Goal: Task Accomplishment & Management: Use online tool/utility

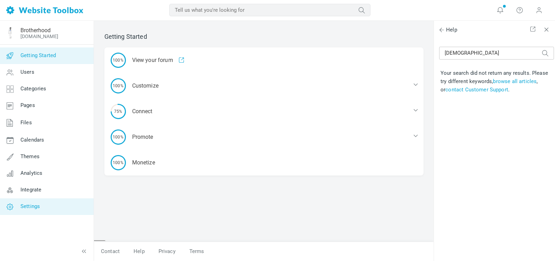
click at [36, 208] on span "Settings" at bounding box center [29, 206] width 19 height 6
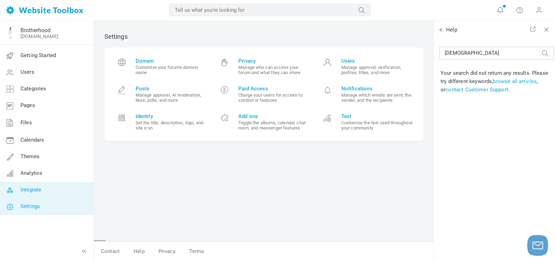
click at [40, 189] on span "Integrate" at bounding box center [30, 190] width 21 height 6
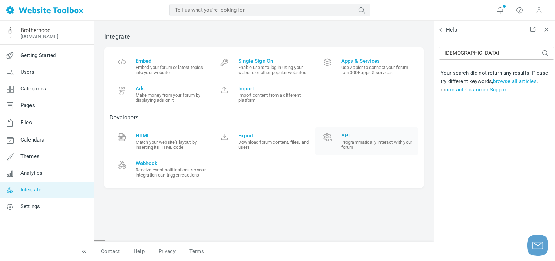
click at [359, 138] on span "API" at bounding box center [377, 136] width 72 height 6
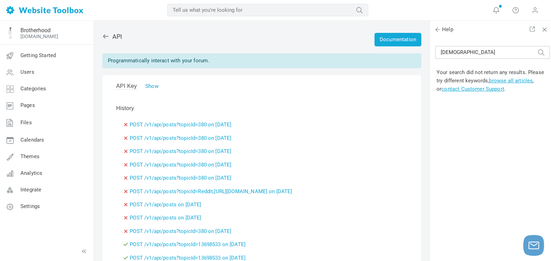
click at [152, 84] on link "Show" at bounding box center [151, 86] width 13 height 6
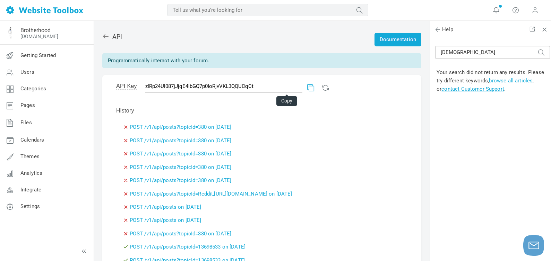
click at [307, 86] on link at bounding box center [309, 86] width 5 height 5
